Goal: Use online tool/utility

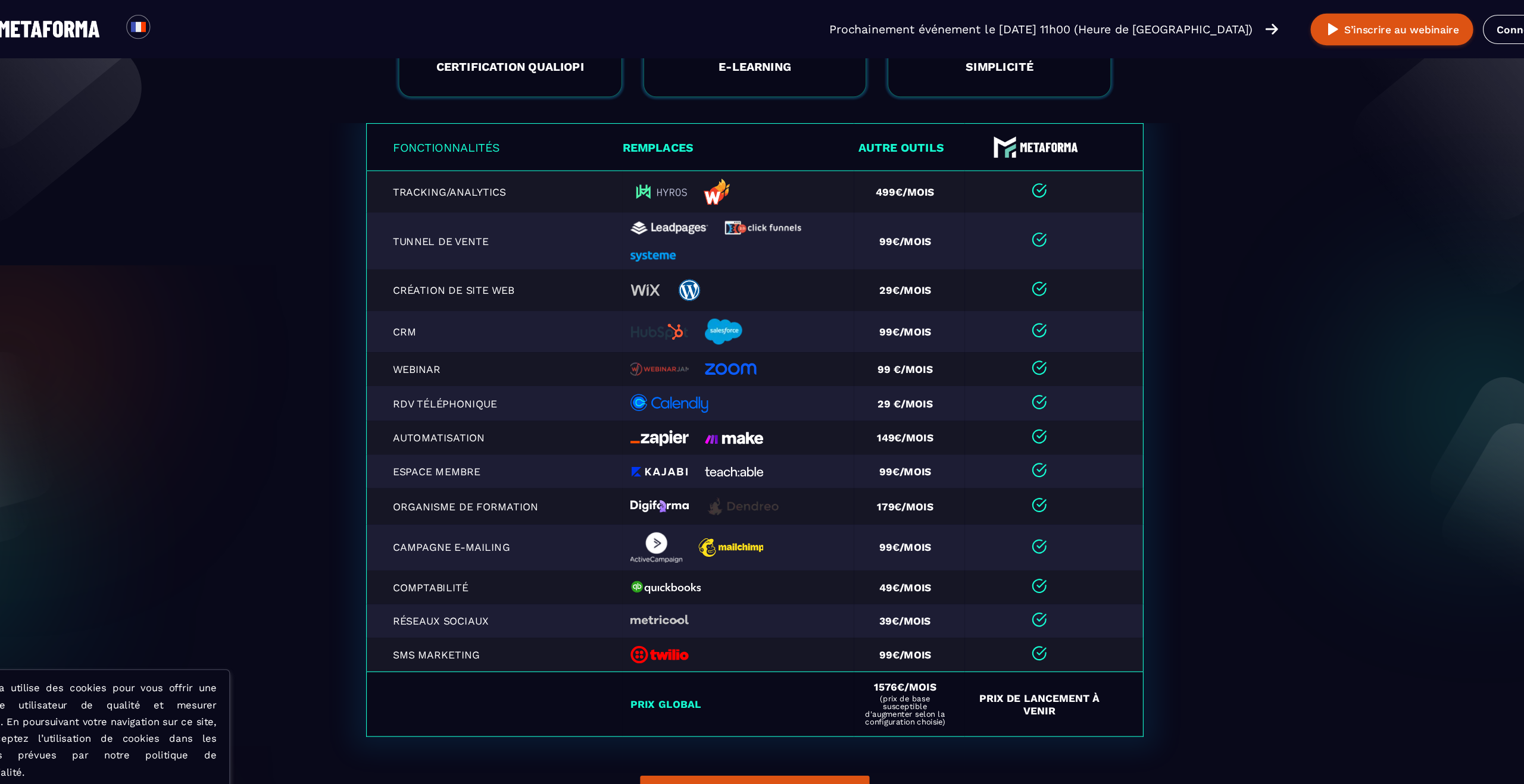
scroll to position [14, 0]
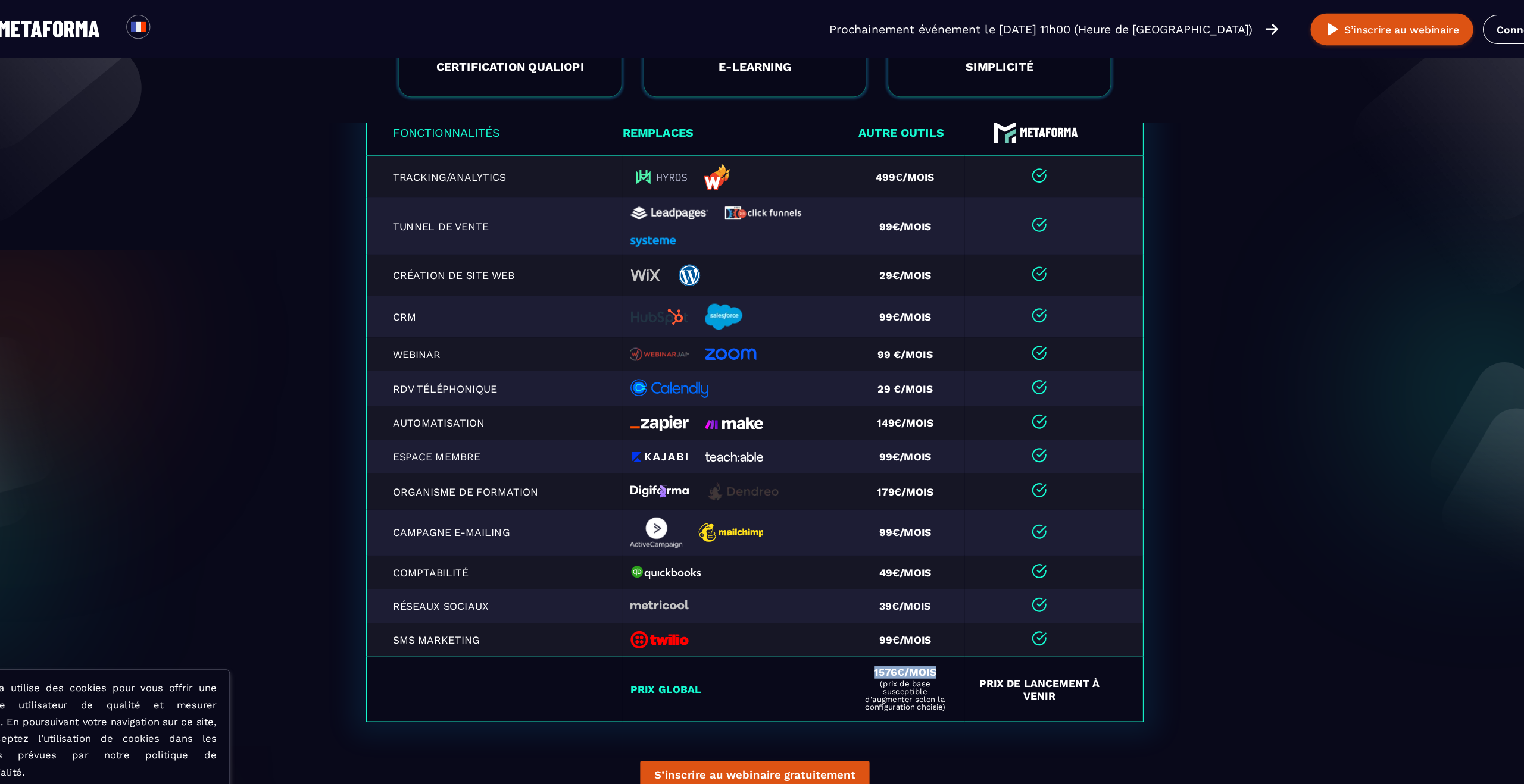
drag, startPoint x: 872, startPoint y: 624, endPoint x: 935, endPoint y: 624, distance: 63.0
click at [935, 624] on div "1576€/mois (prix de base susceptible d'augmenter selon la configuration choisie)" at bounding box center [900, 633] width 81 height 40
click at [940, 651] on span "(prix de base susceptible d'augmenter selon la configuration choisie)" at bounding box center [900, 639] width 81 height 29
drag, startPoint x: 977, startPoint y: 636, endPoint x: 1080, endPoint y: 644, distance: 103.3
click at [1080, 644] on td "Prix de Lancement à venir" at bounding box center [1036, 634] width 164 height 59
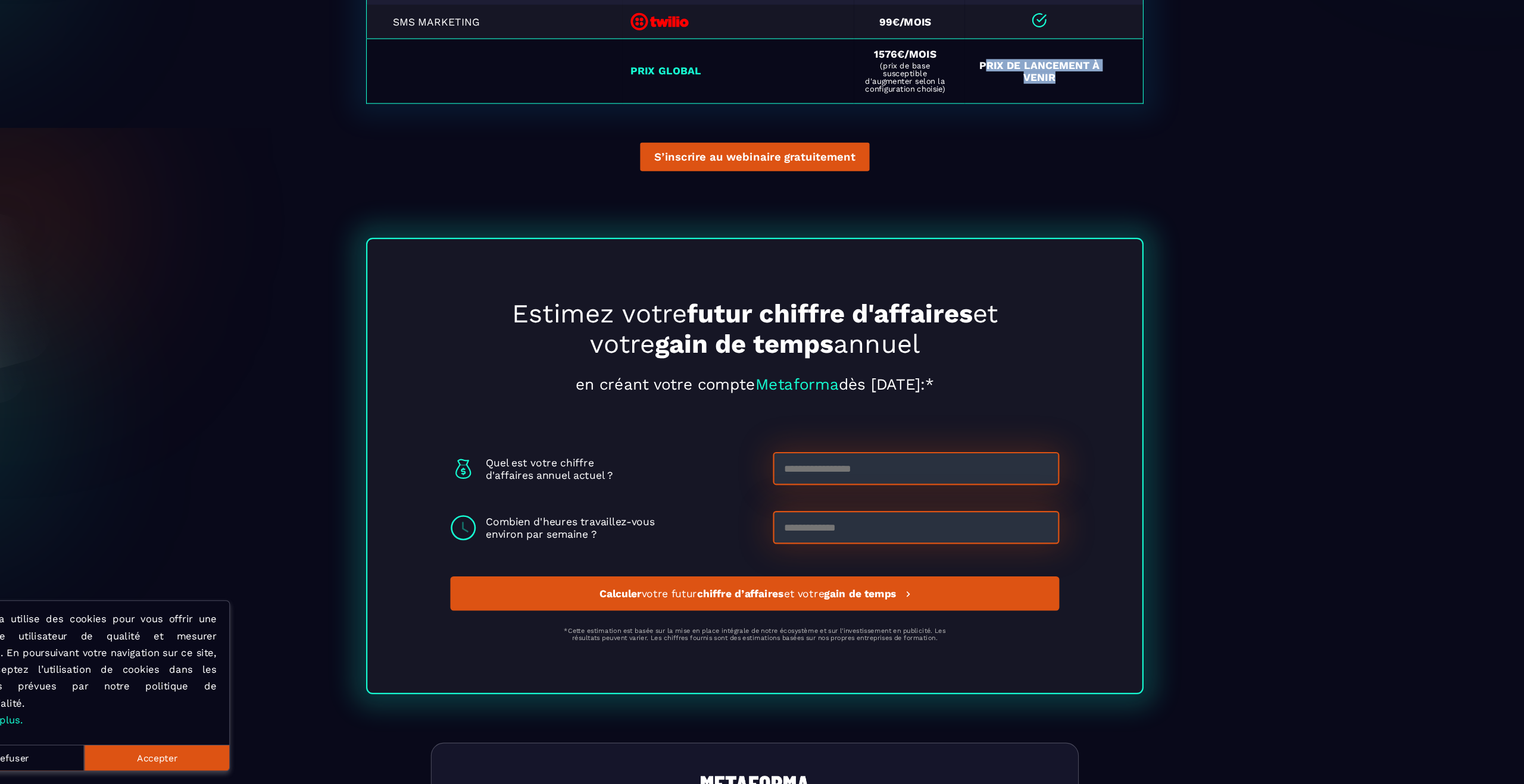
scroll to position [2915, 0]
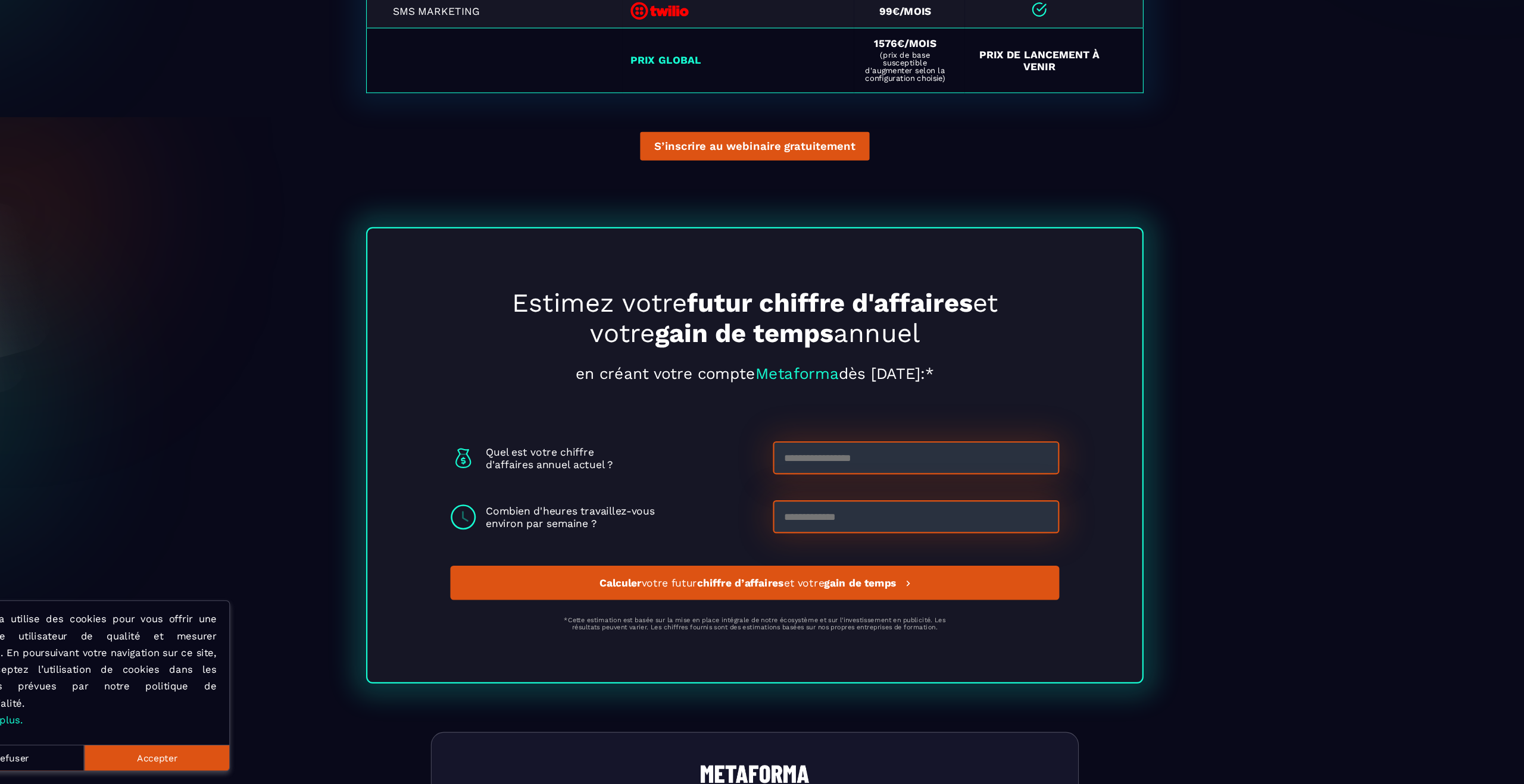
click at [904, 499] on input at bounding box center [910, 484] width 263 height 31
click at [1106, 447] on div "Estimez votre futur chiffre d'affaires et votre gain de temps annuel en créant …" at bounding box center [762, 482] width 714 height 419
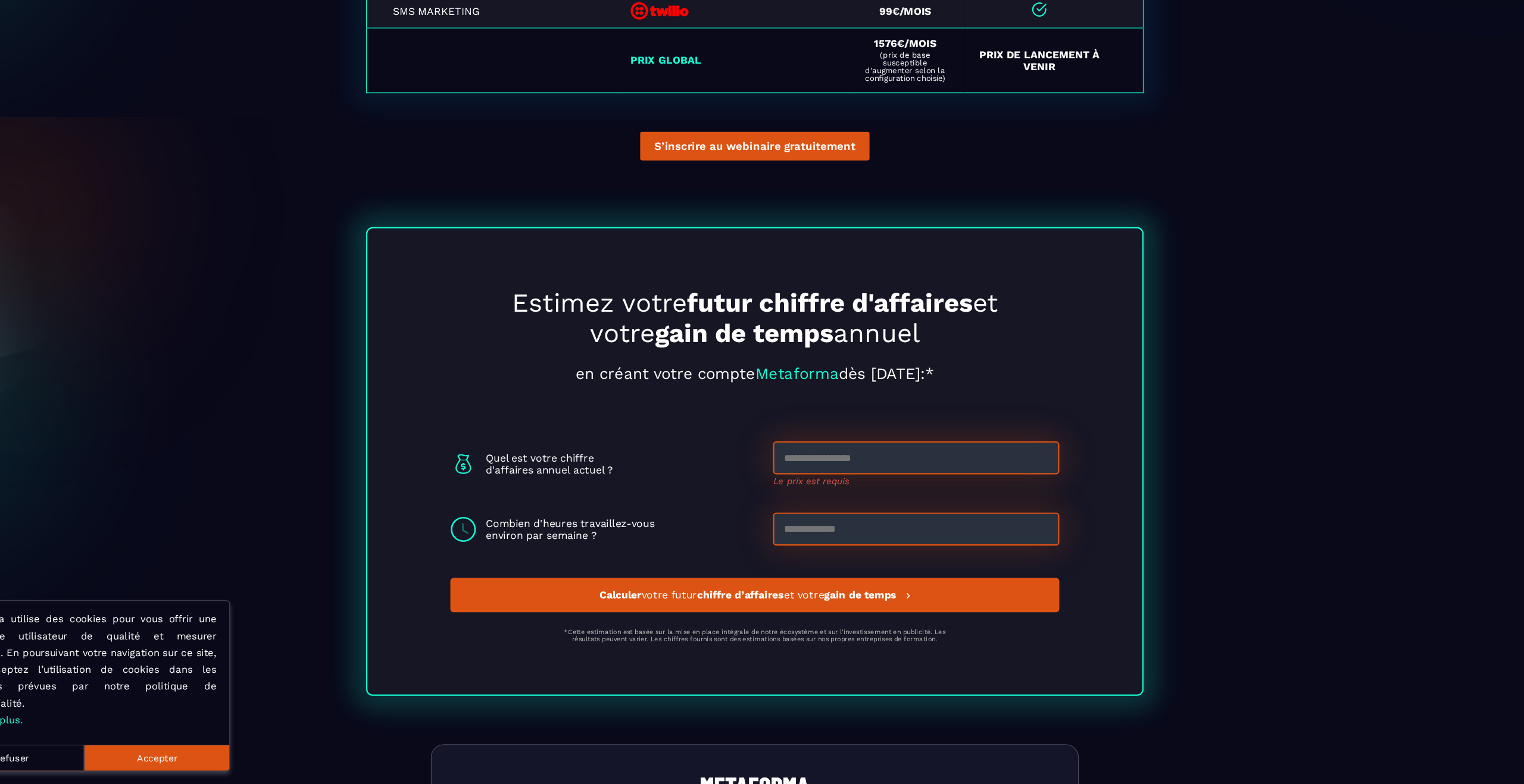
scroll to position [2897, 0]
click at [894, 488] on input at bounding box center [910, 484] width 263 height 31
click at [1148, 509] on section "Estimez votre futur chiffre d'affaires et votre gain de temps annuel en créant …" at bounding box center [762, 472] width 1524 height 461
click at [865, 486] on input "********" at bounding box center [910, 484] width 263 height 31
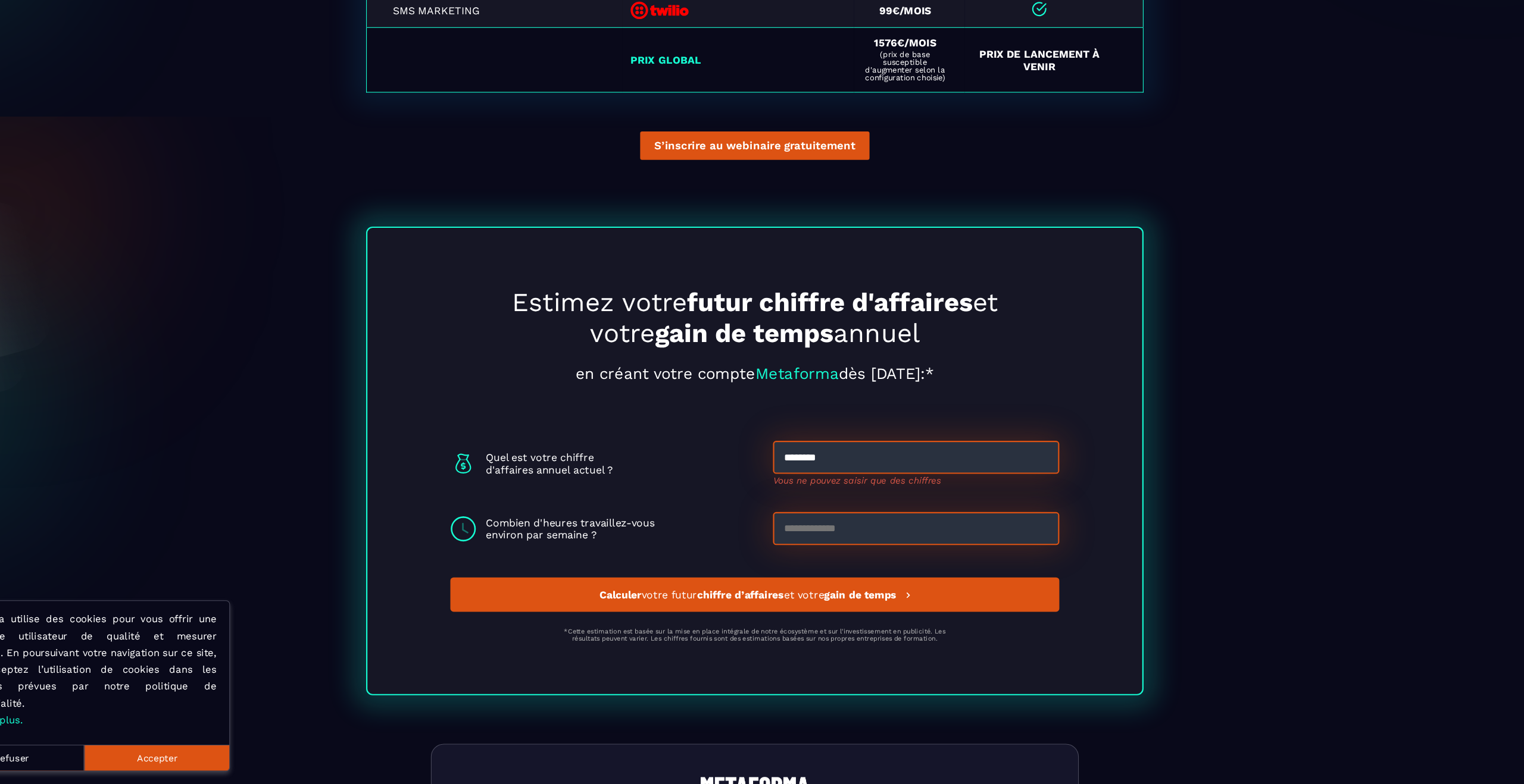
click at [865, 486] on input "********" at bounding box center [910, 484] width 263 height 31
type input "*"
type input "******"
click at [1066, 519] on div "Estimez votre futur chiffre d'affaires et votre gain de temps annuel en créant …" at bounding box center [762, 488] width 714 height 431
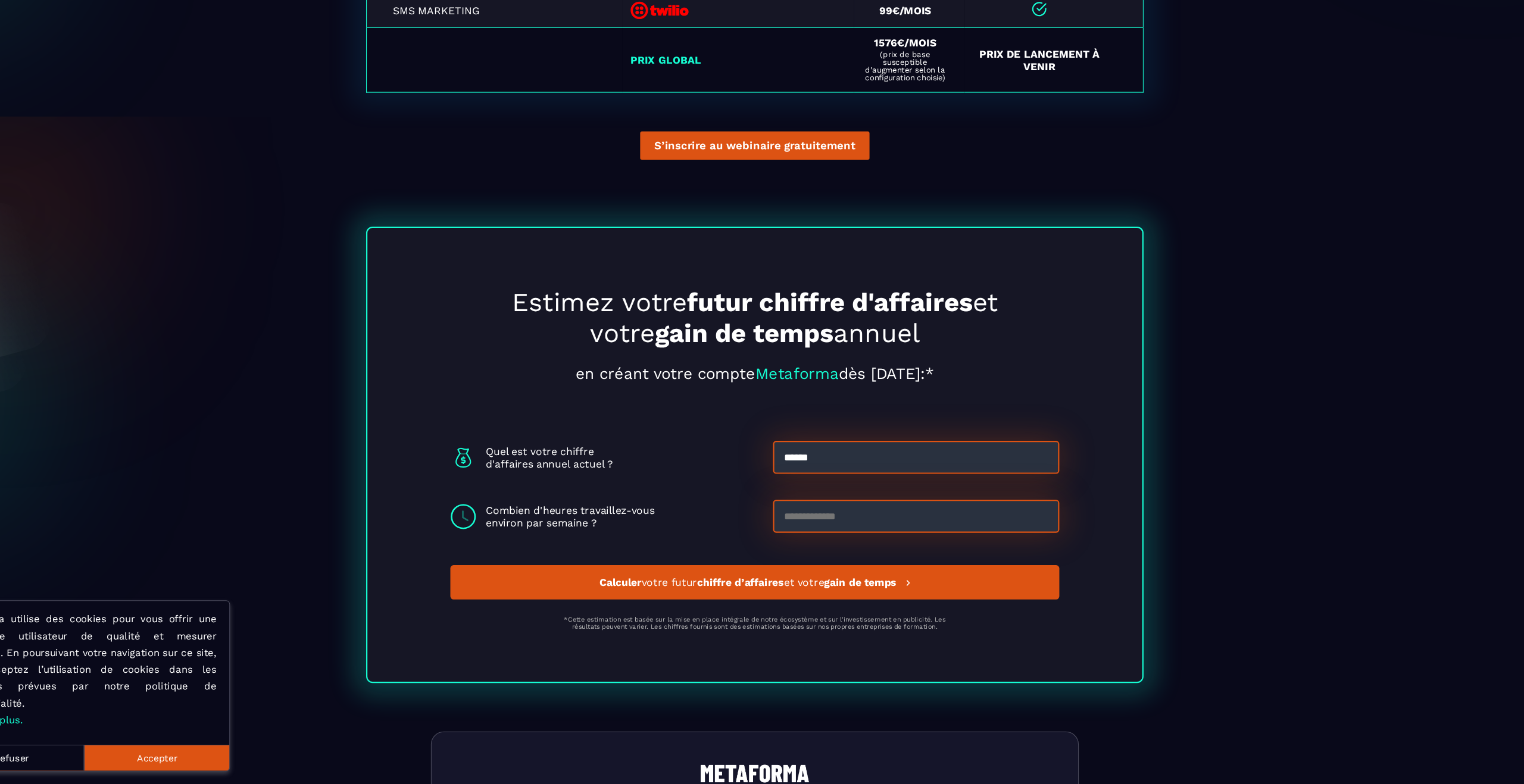
click at [955, 547] on input at bounding box center [910, 539] width 263 height 31
type input "**"
click at [1154, 543] on section "Estimez votre futur chiffre d'affaires et votre gain de temps annuel en créant …" at bounding box center [762, 467] width 1524 height 450
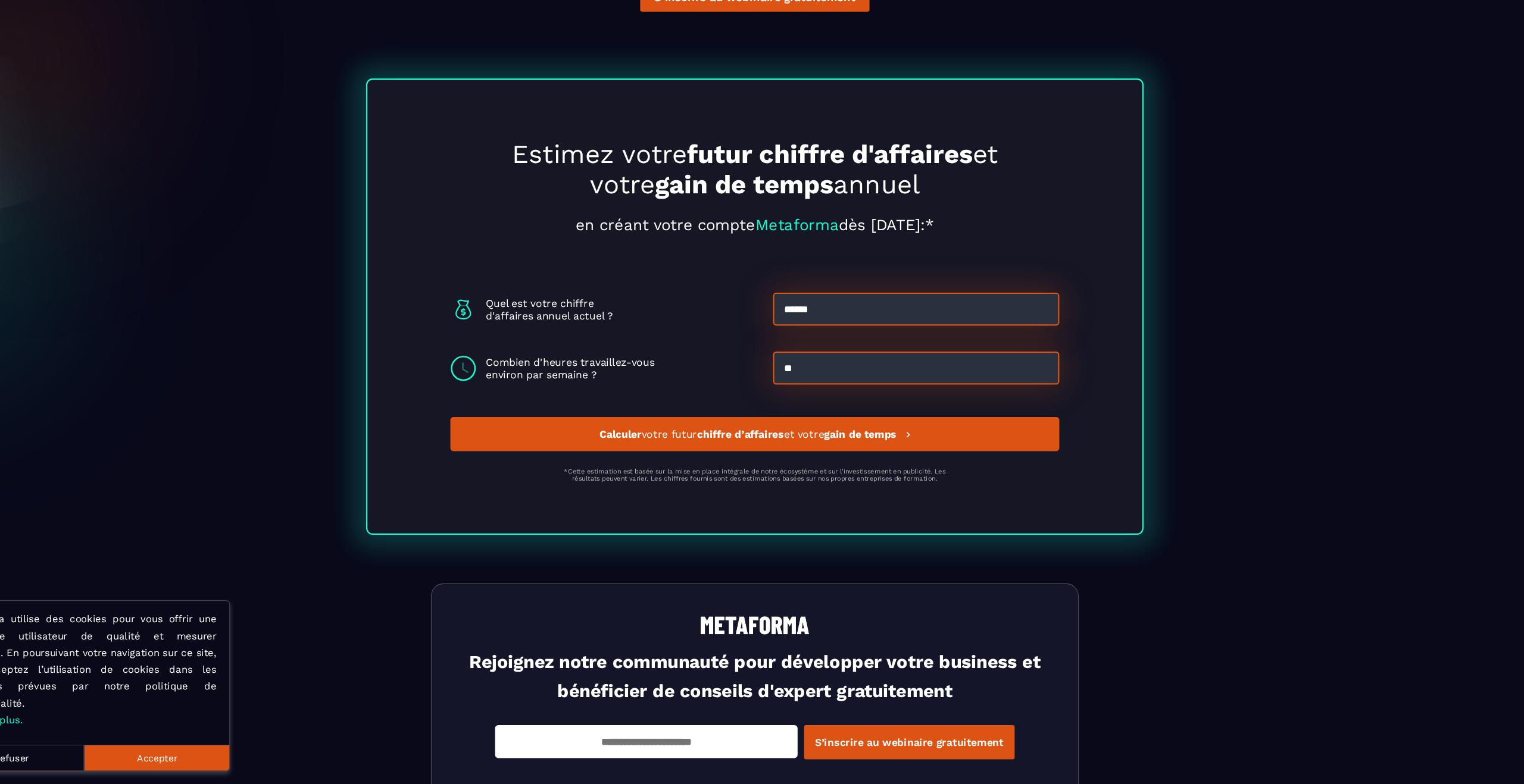
scroll to position [3032, 0]
